Goal: Transaction & Acquisition: Purchase product/service

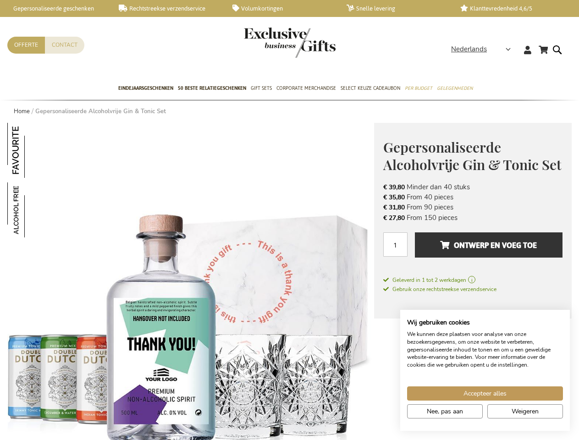
click at [484, 49] on span "Nederlands" at bounding box center [469, 49] width 36 height 11
click at [0, 0] on use at bounding box center [0, 0] width 0 height 0
click at [35, 150] on img at bounding box center [34, 150] width 55 height 55
click at [35, 210] on img at bounding box center [34, 210] width 55 height 55
click at [473, 249] on span "Ontwerp en voeg toe" at bounding box center [488, 245] width 97 height 15
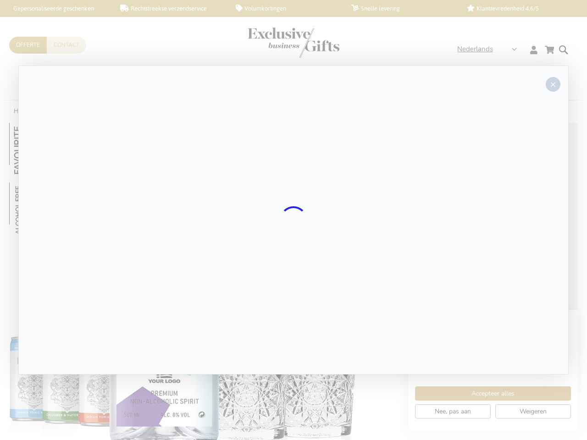
click at [489, 245] on div at bounding box center [293, 220] width 550 height 309
click at [485, 393] on div at bounding box center [293, 220] width 587 height 440
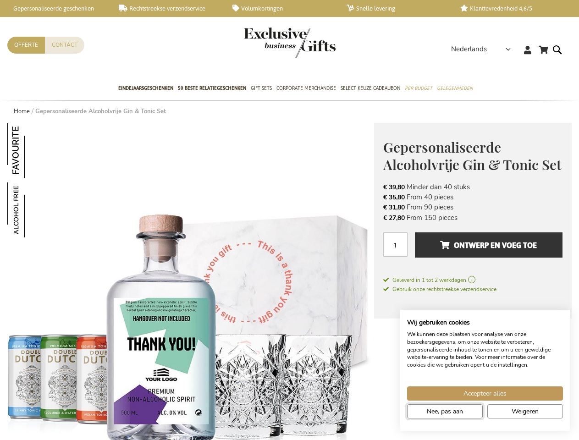
click at [445, 411] on span "Nee, pas aan" at bounding box center [445, 412] width 36 height 10
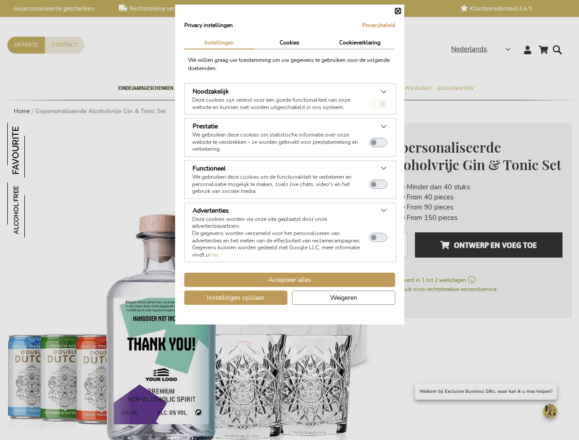
click at [404, 325] on dialog "Privacy instellingen Privacybeleid | Instellingen Cookies Cookieverklaring We w…" at bounding box center [289, 165] width 229 height 320
